Goal: Task Accomplishment & Management: Manage account settings

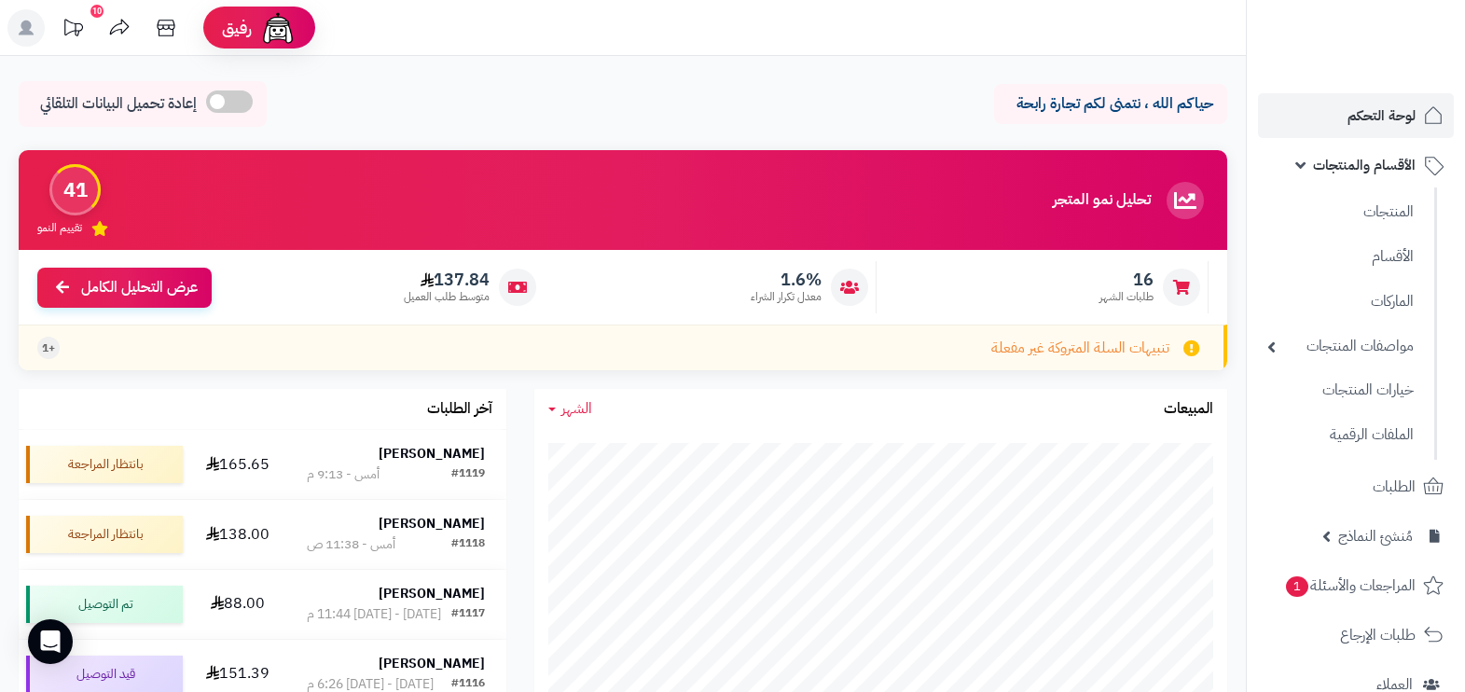
scroll to position [2, 0]
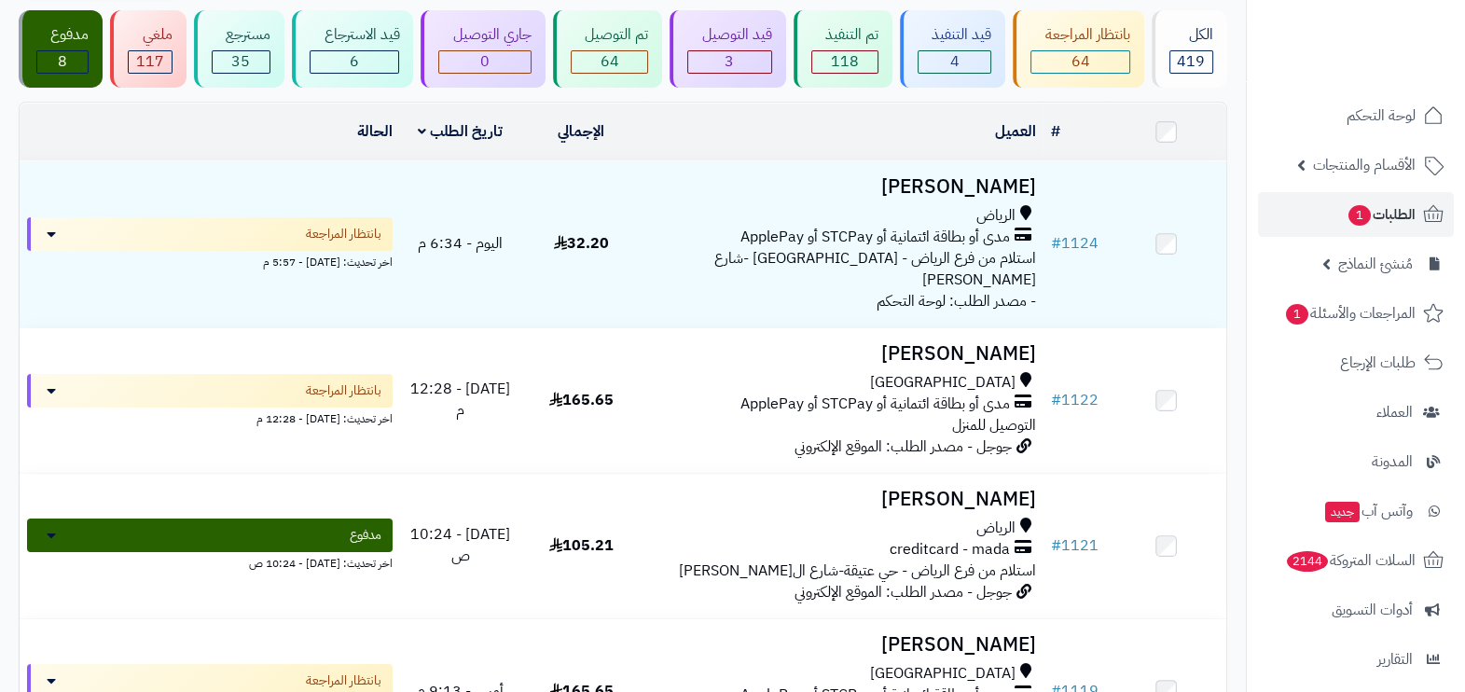
scroll to position [128, 0]
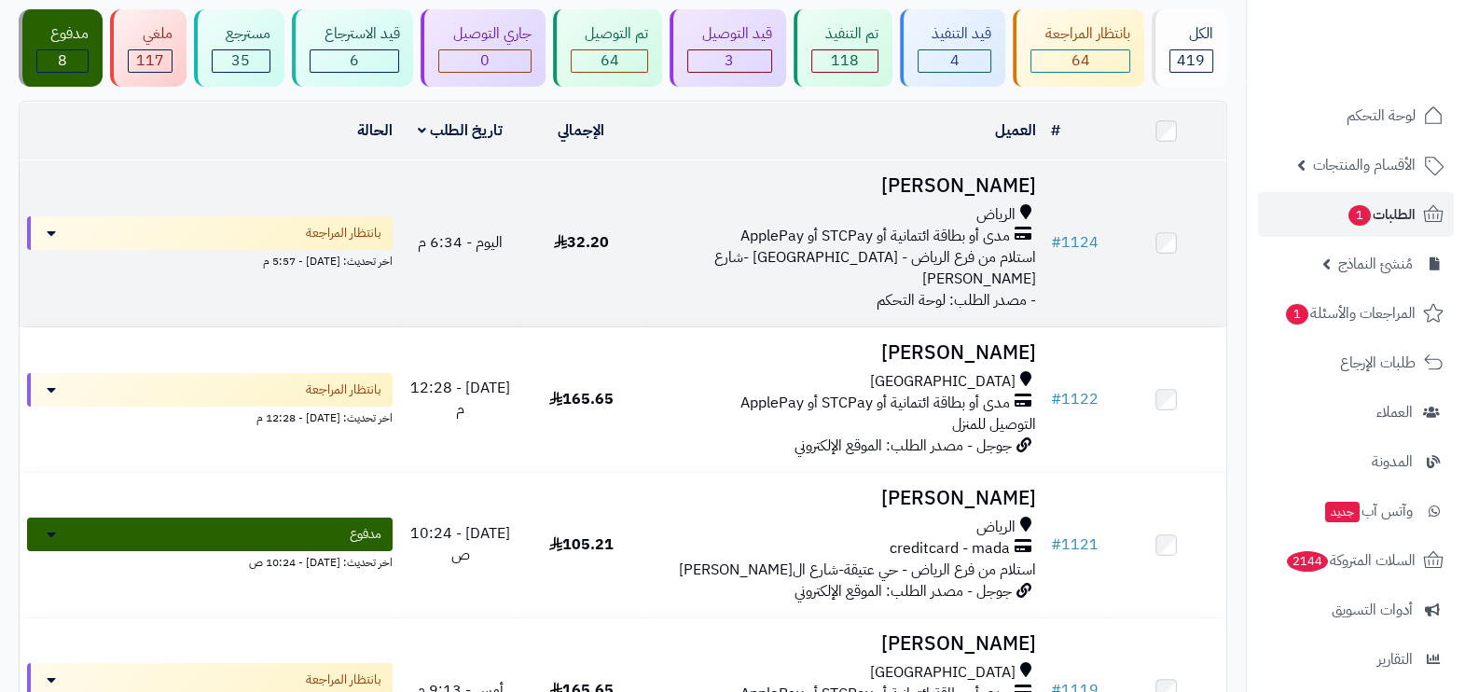
click at [853, 262] on span "استلام من فرع الرياض - حي النهضة -شارع عبيدة بن الحارث" at bounding box center [875, 268] width 322 height 44
click at [853, 262] on span "استلام من فرع الرياض - [GEOGRAPHIC_DATA] -شارع [PERSON_NAME]" at bounding box center [875, 268] width 322 height 44
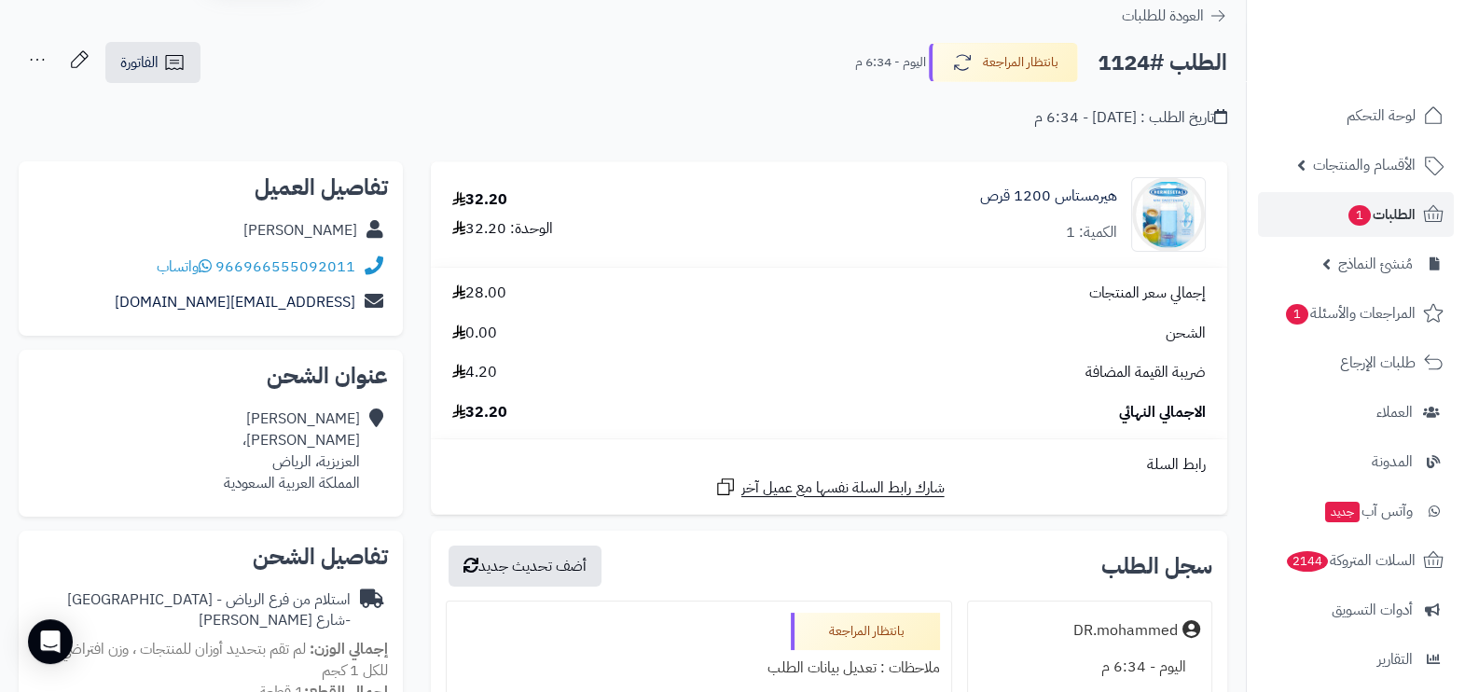
scroll to position [61, 0]
click at [1392, 225] on span "الطلبات 1" at bounding box center [1380, 214] width 69 height 26
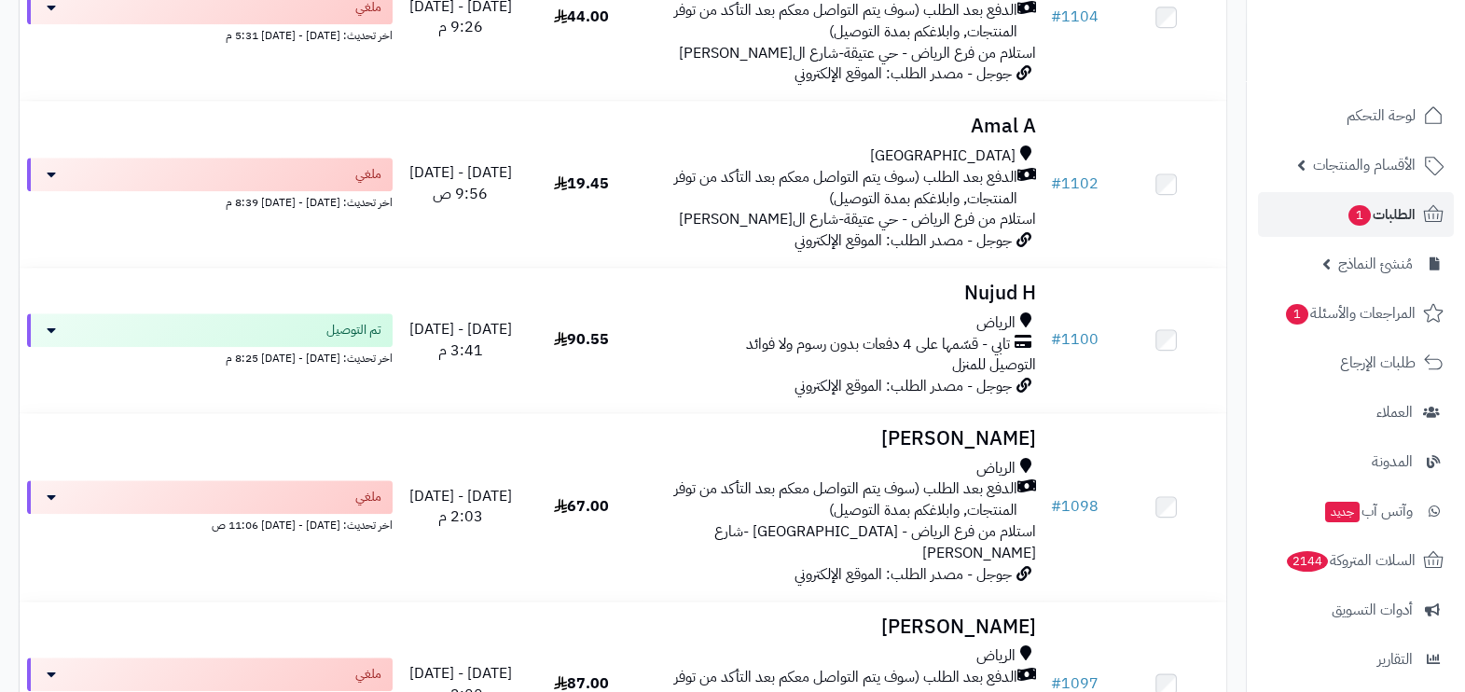
scroll to position [2542, 0]
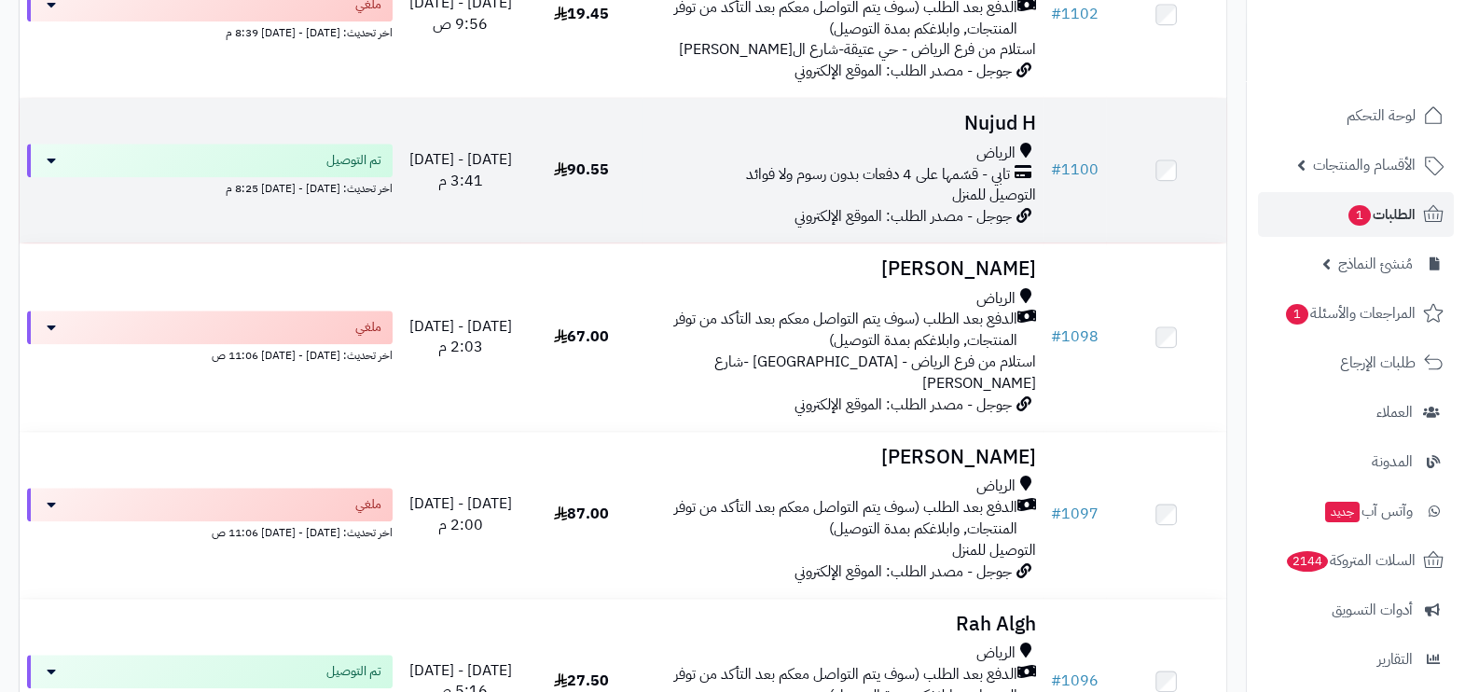
click at [931, 164] on div "الرياض" at bounding box center [842, 153] width 387 height 21
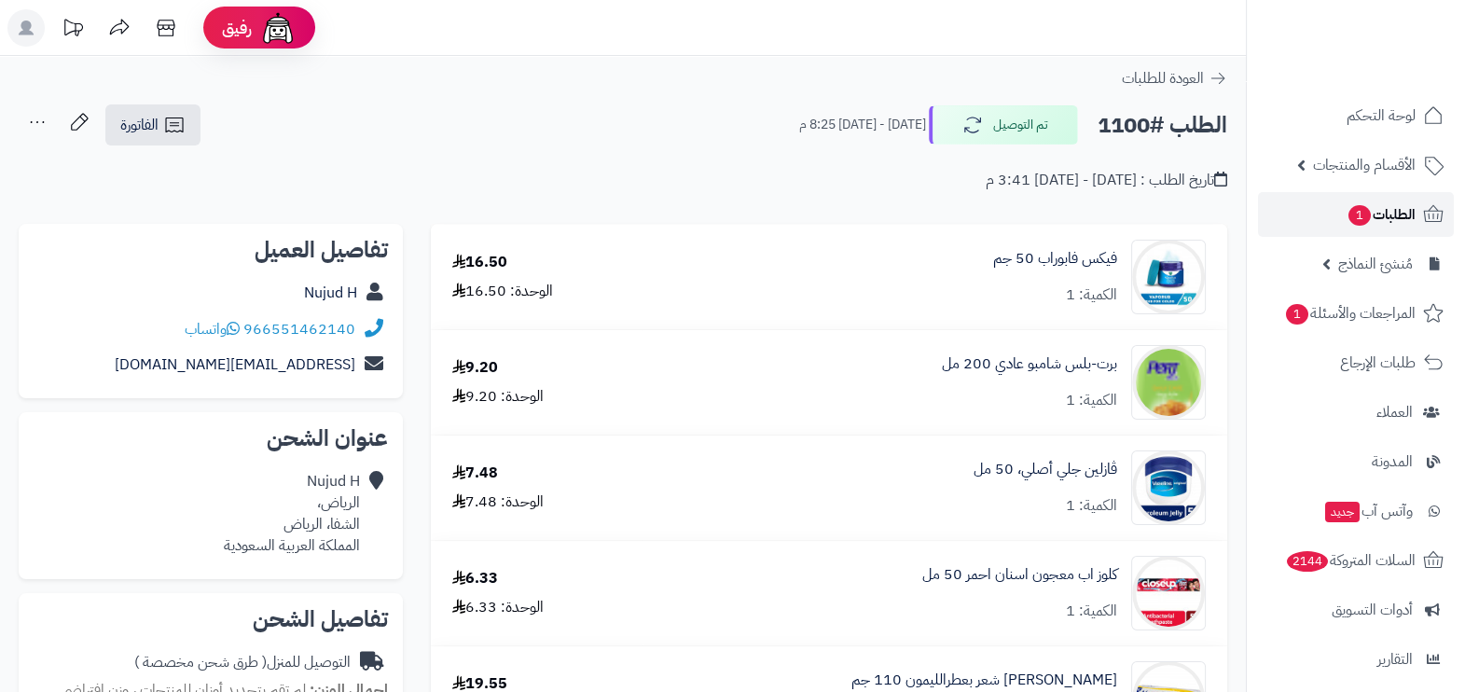
click at [1385, 221] on span "الطلبات 1" at bounding box center [1380, 214] width 69 height 26
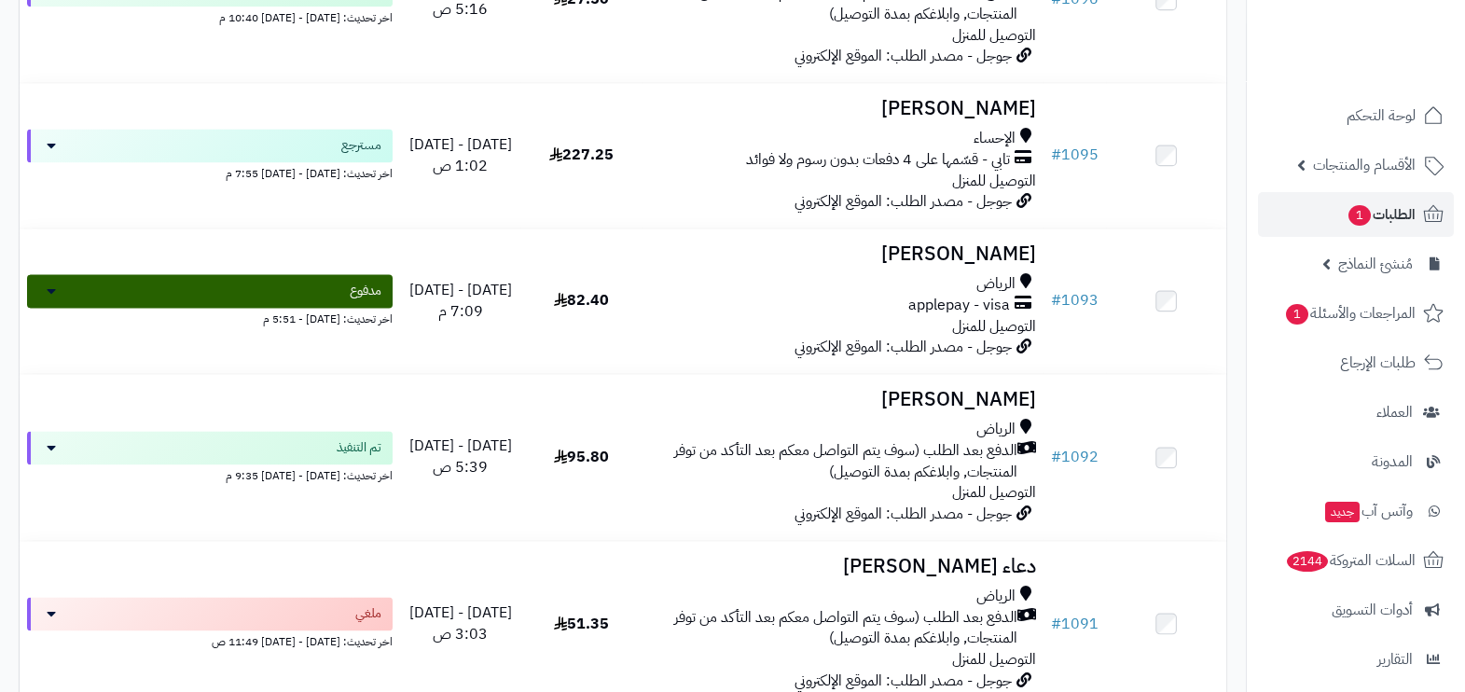
scroll to position [3225, 0]
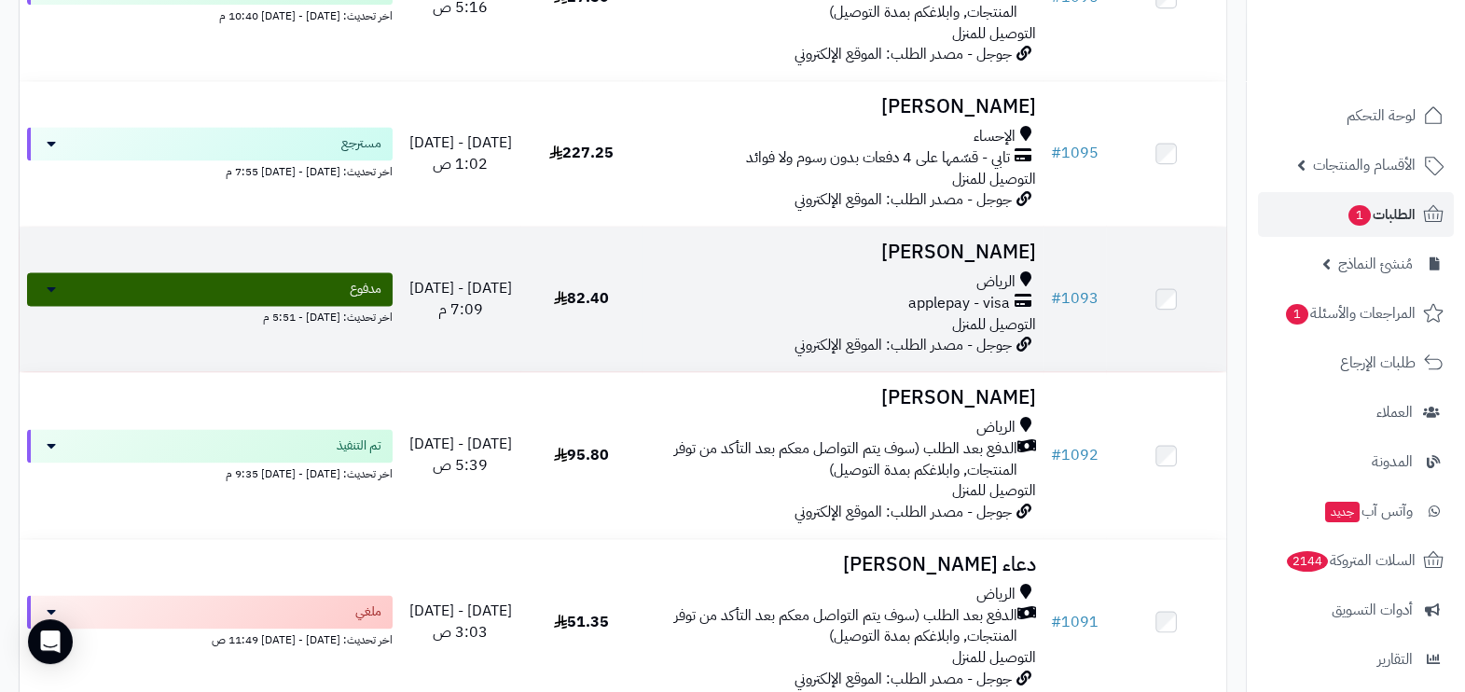
click at [914, 293] on div "الرياض" at bounding box center [842, 281] width 387 height 21
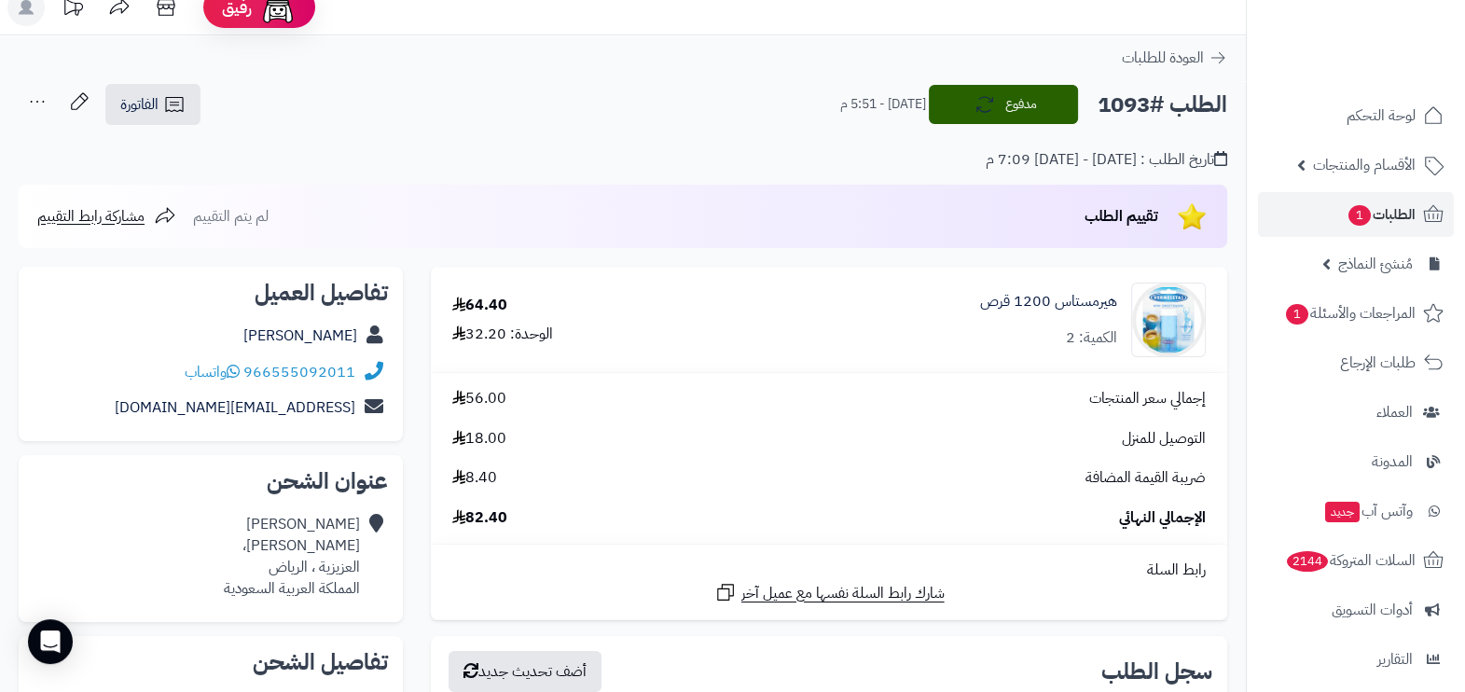
scroll to position [19, 0]
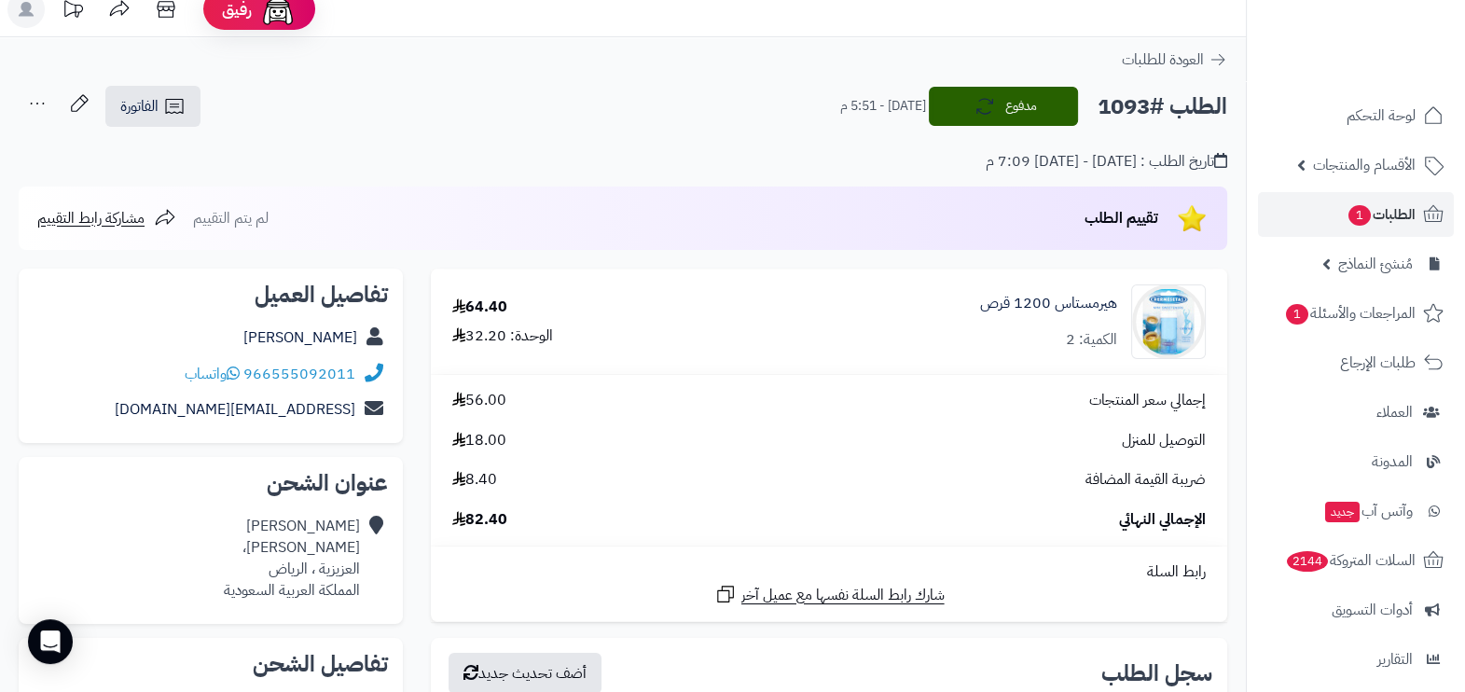
click at [653, 168] on div "تاريخ الطلب : الجمعة - ٥ سبتمبر ٢٠٢٥ - 7:09 م" at bounding box center [623, 151] width 1208 height 44
click at [172, 116] on icon at bounding box center [174, 106] width 22 height 22
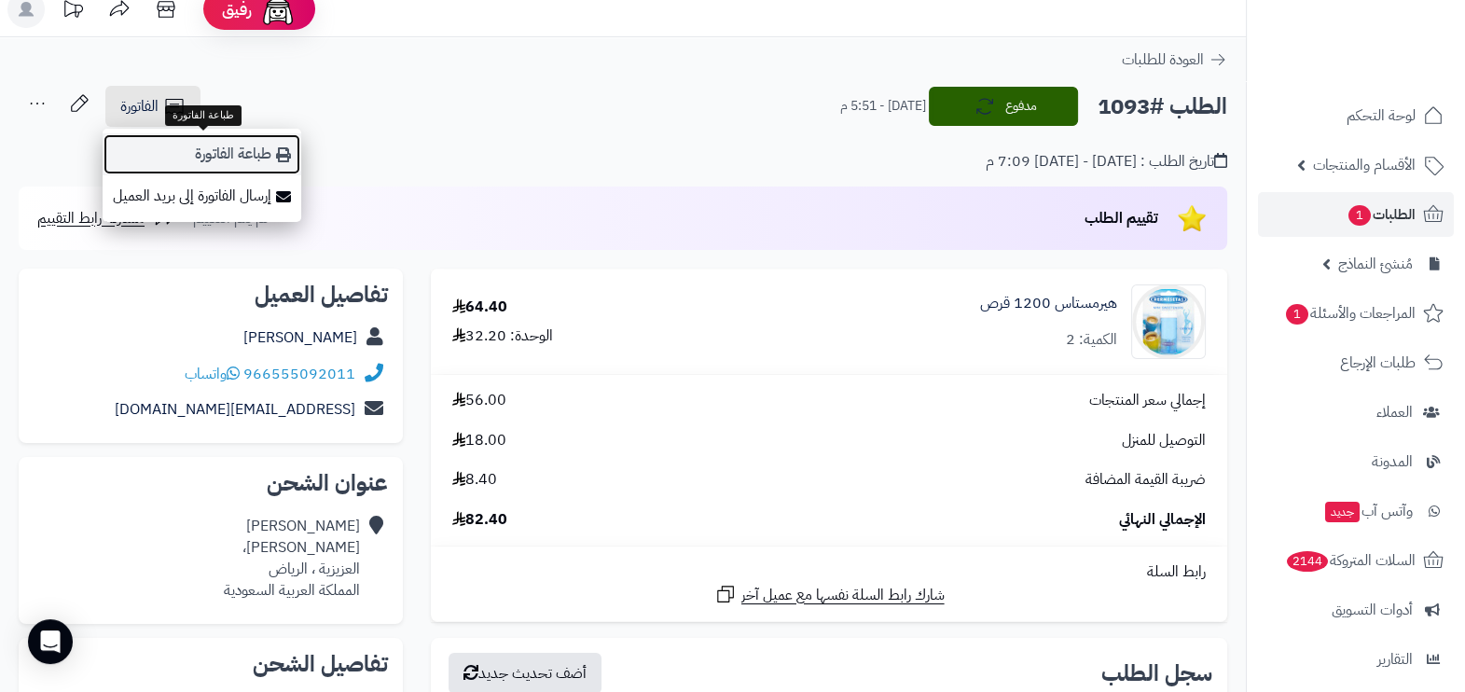
click at [238, 155] on link "طباعة الفاتورة" at bounding box center [202, 154] width 199 height 42
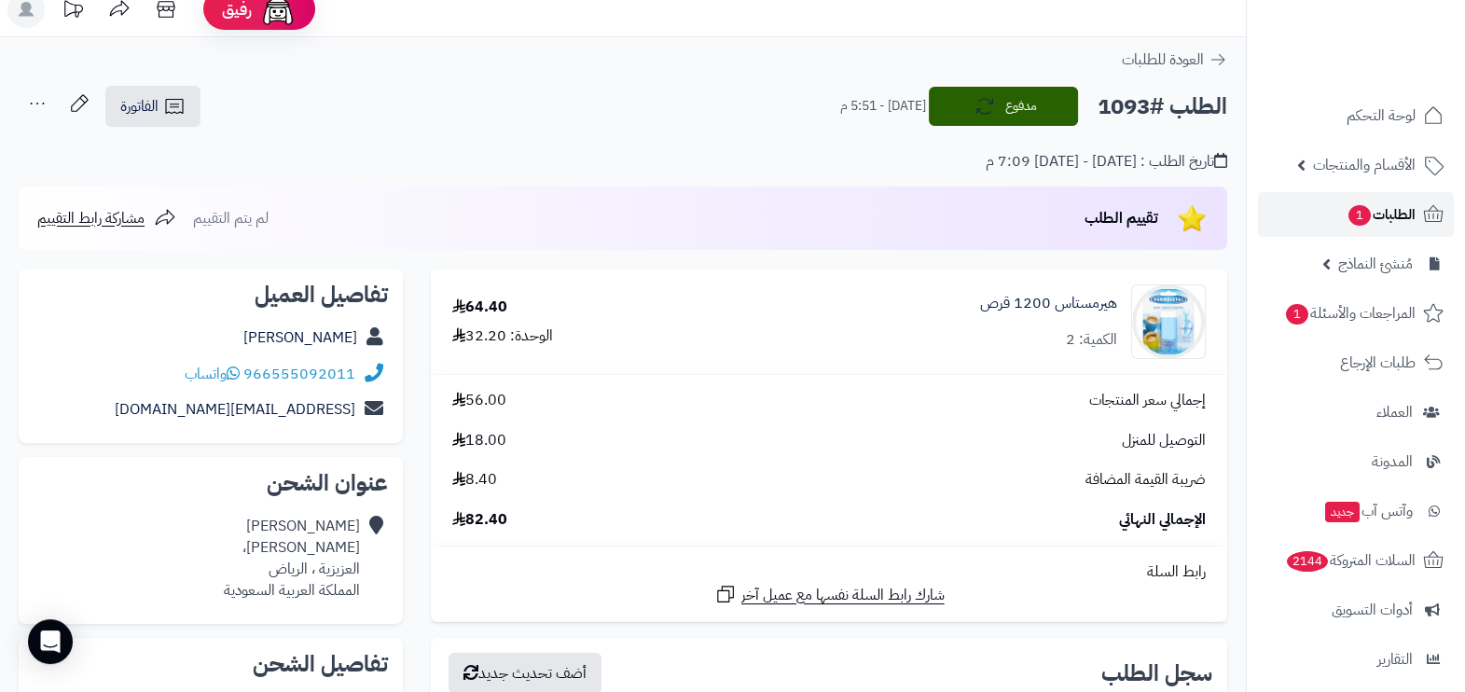
click at [1401, 209] on span "الطلبات 1" at bounding box center [1380, 214] width 69 height 26
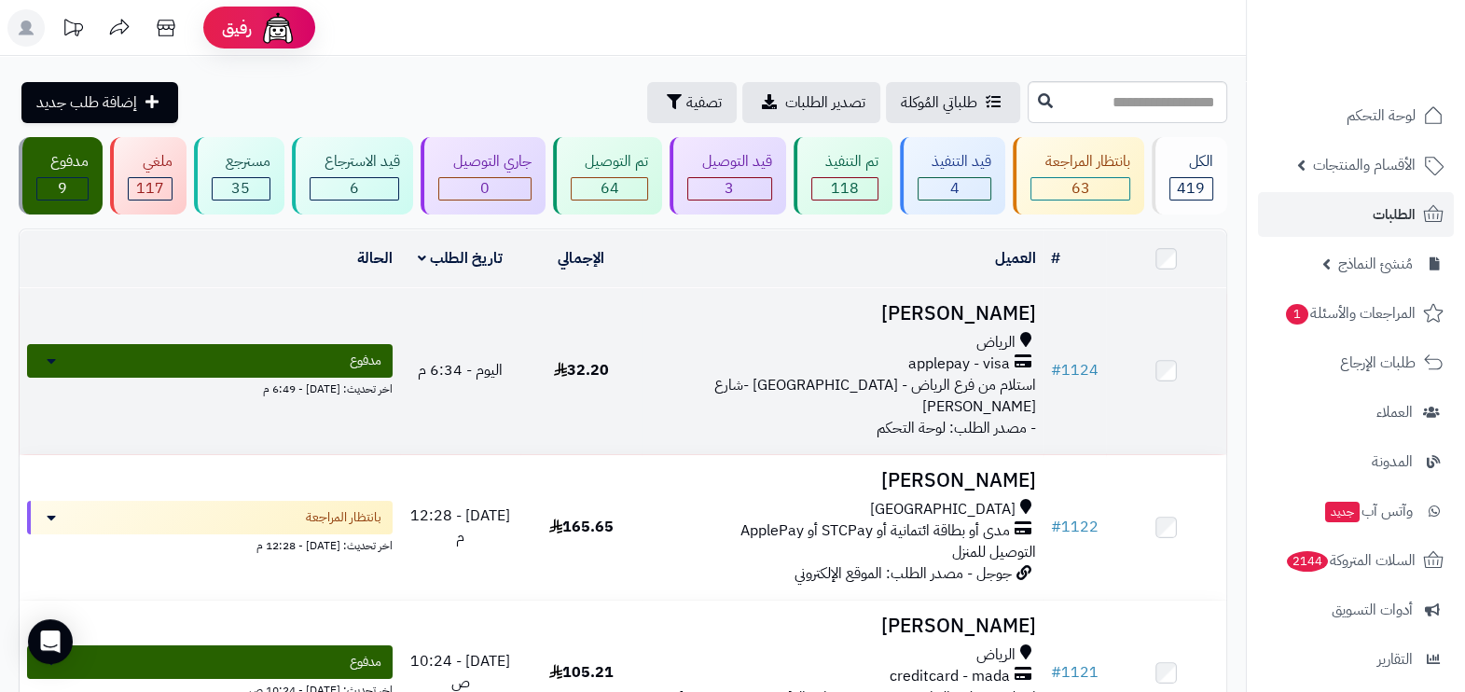
click at [983, 374] on span "استلام من فرع الرياض - حي النهضة -شارع عبيدة بن الحارث" at bounding box center [875, 396] width 322 height 44
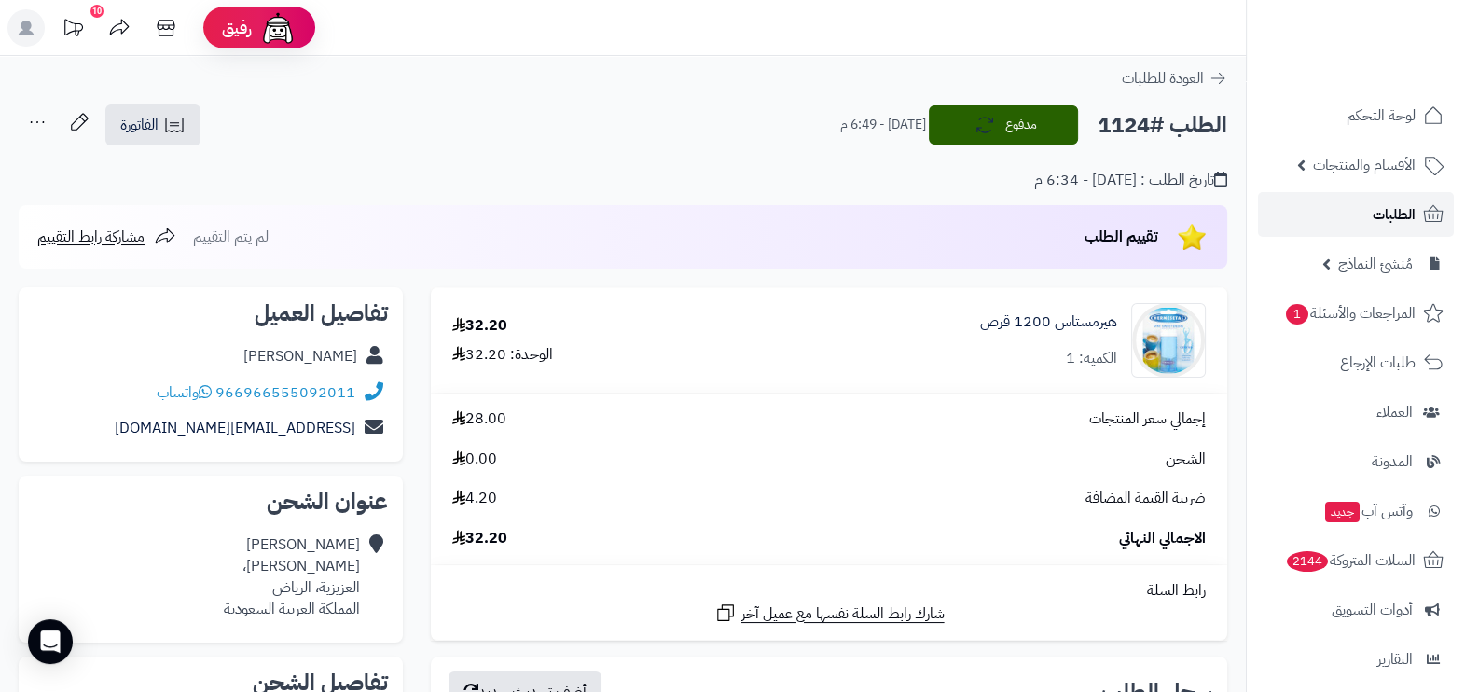
click at [1378, 213] on span "الطلبات" at bounding box center [1394, 214] width 43 height 26
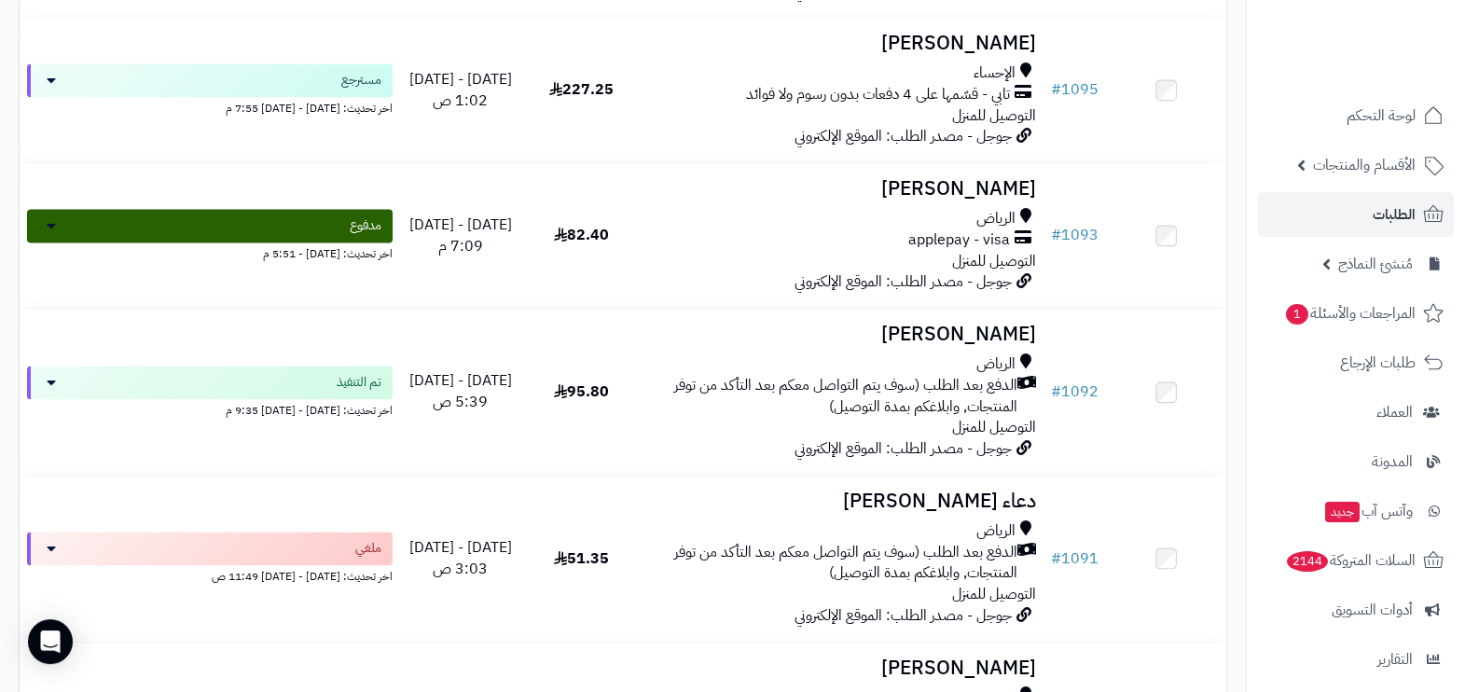
scroll to position [3276, 0]
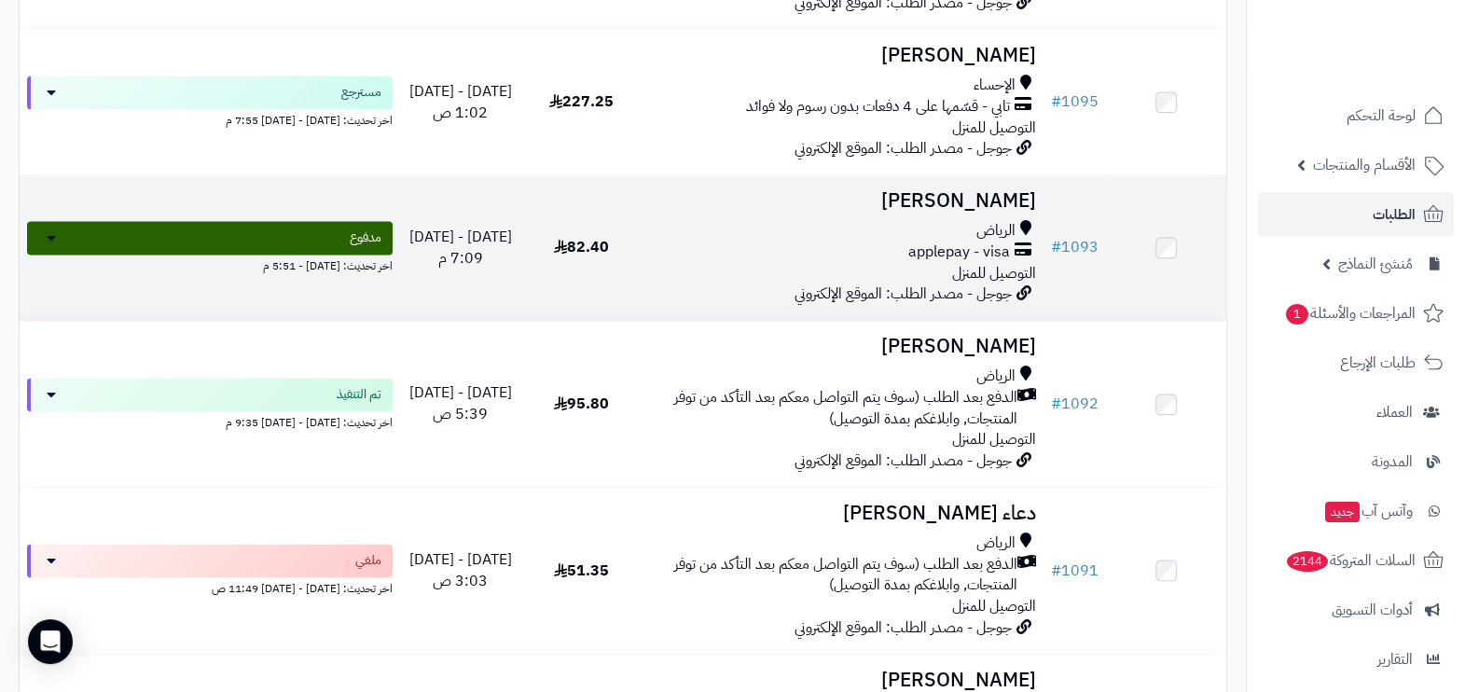
click at [839, 212] on h3 "[PERSON_NAME]" at bounding box center [842, 200] width 387 height 21
